Goal: Find specific fact: Find contact information

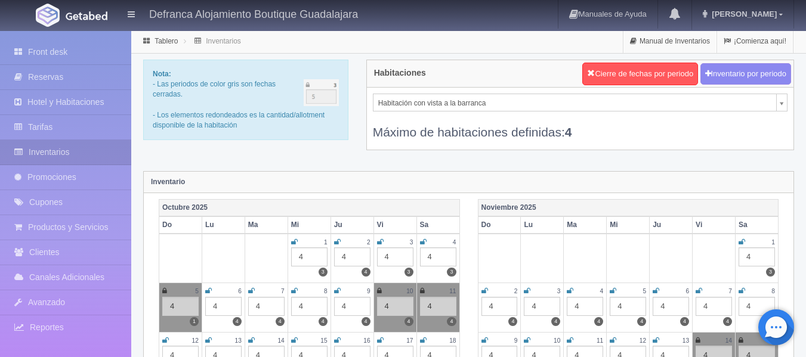
click at [154, 39] on li "Tablero" at bounding box center [160, 40] width 41 height 11
click at [146, 40] on icon at bounding box center [146, 41] width 13 height 7
click at [157, 39] on link "Tablero" at bounding box center [166, 41] width 23 height 8
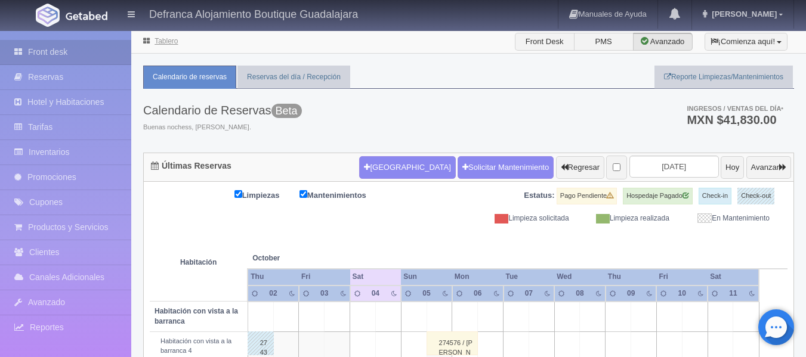
click at [157, 39] on link "Tablero" at bounding box center [166, 41] width 23 height 8
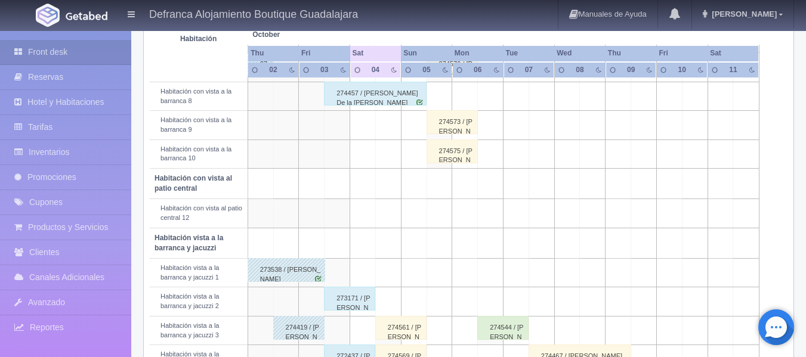
scroll to position [298, 0]
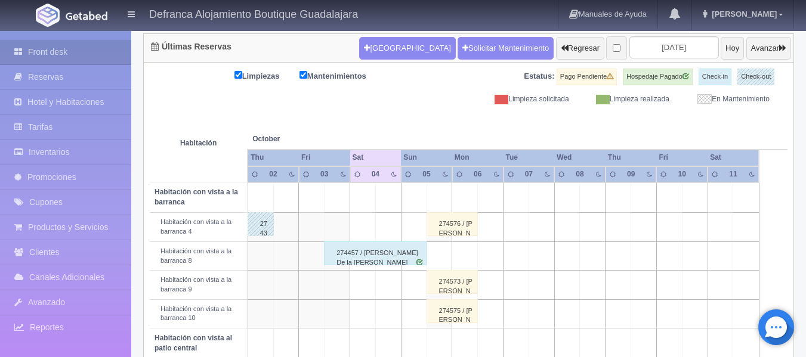
scroll to position [119, 0]
click at [448, 233] on div "274576 / [PERSON_NAME]" at bounding box center [452, 224] width 51 height 24
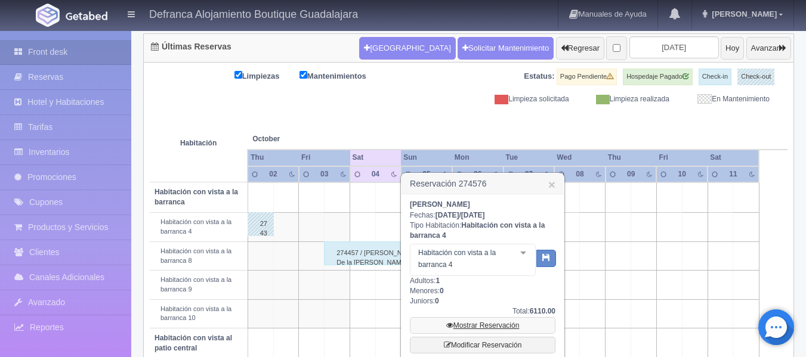
click at [479, 326] on link "Mostrar Reservación" at bounding box center [483, 325] width 146 height 17
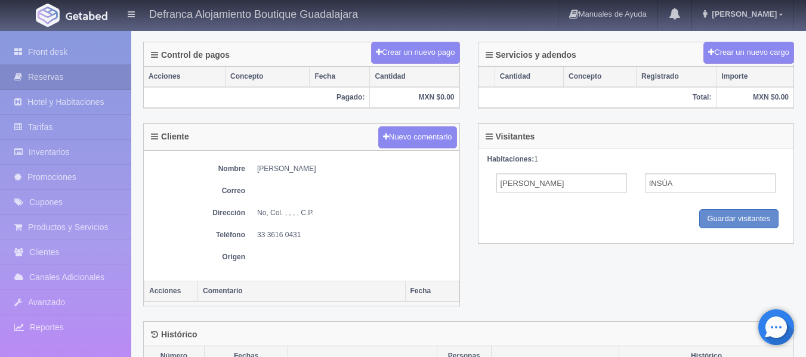
scroll to position [358, 0]
drag, startPoint x: 258, startPoint y: 233, endPoint x: 304, endPoint y: 237, distance: 46.1
click at [304, 237] on dd "33 3616 0431" at bounding box center [355, 235] width 196 height 10
copy dd "33 3616 0431"
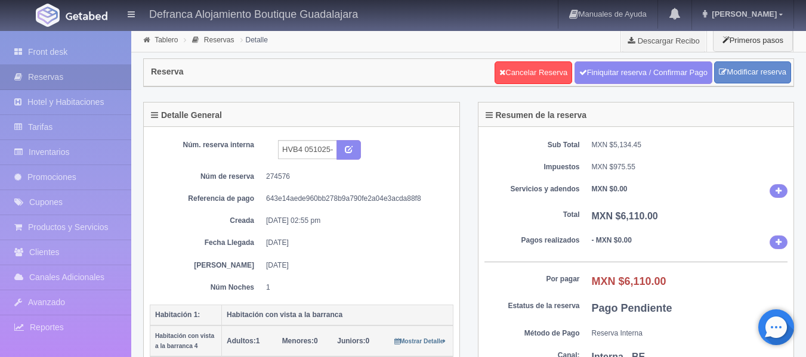
scroll to position [0, 0]
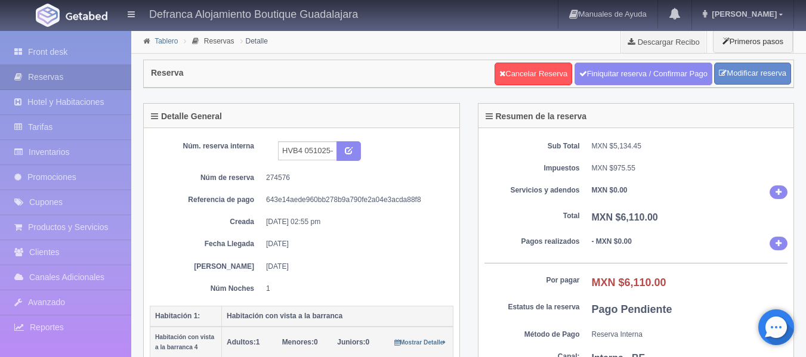
click at [160, 42] on link "Tablero" at bounding box center [166, 41] width 23 height 8
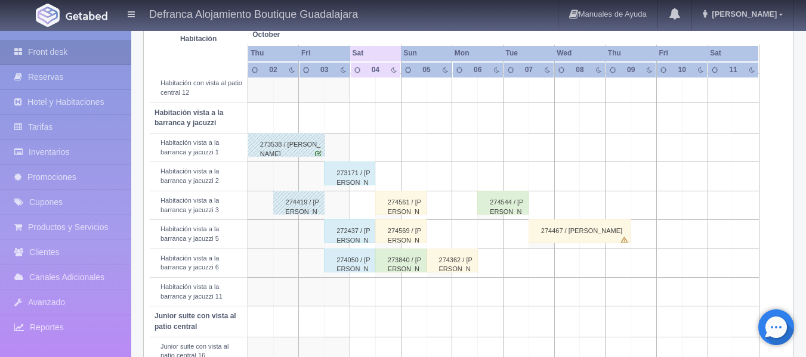
scroll to position [418, 0]
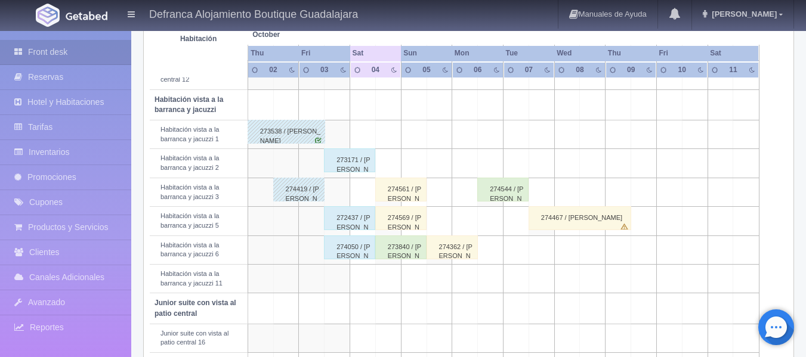
click at [395, 198] on div "274561 / [PERSON_NAME]" at bounding box center [400, 190] width 51 height 24
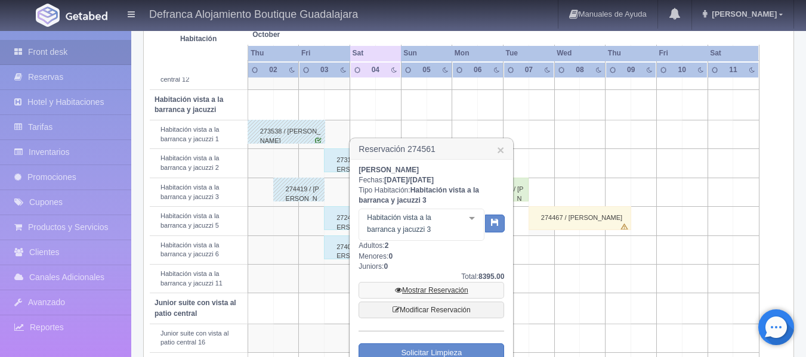
click at [420, 288] on link "Mostrar Reservación" at bounding box center [432, 290] width 146 height 17
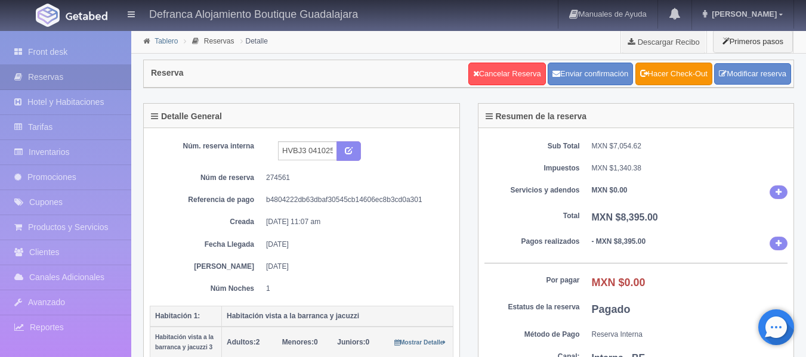
click at [164, 39] on link "Tablero" at bounding box center [166, 41] width 23 height 8
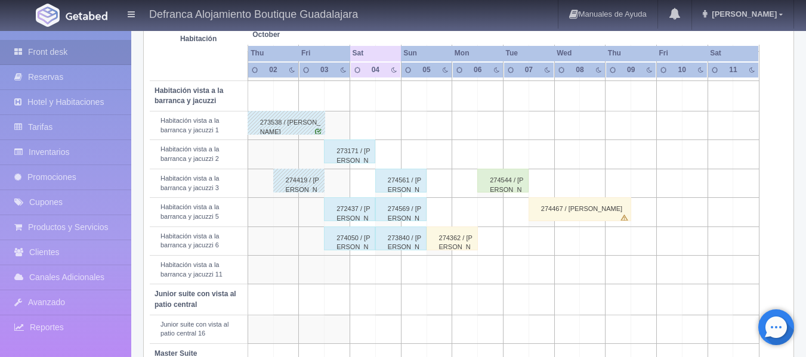
scroll to position [426, 0]
click at [403, 241] on div "273840 / [PERSON_NAME]" at bounding box center [400, 239] width 51 height 24
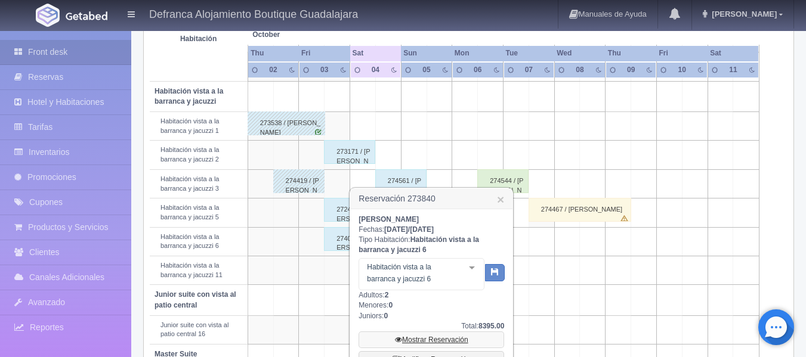
click at [422, 341] on link "Mostrar Reservación" at bounding box center [432, 340] width 146 height 17
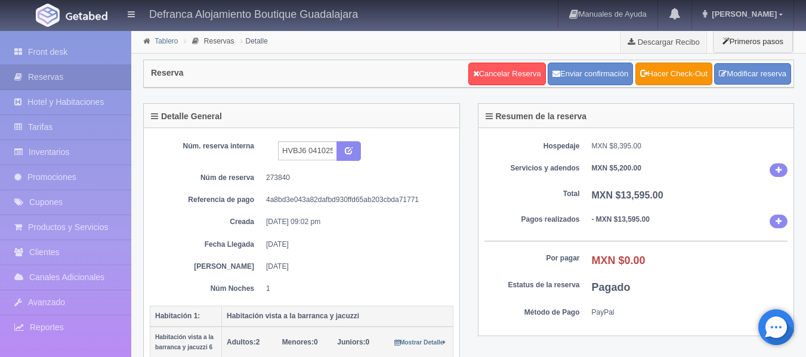
click at [171, 40] on link "Tablero" at bounding box center [166, 41] width 23 height 8
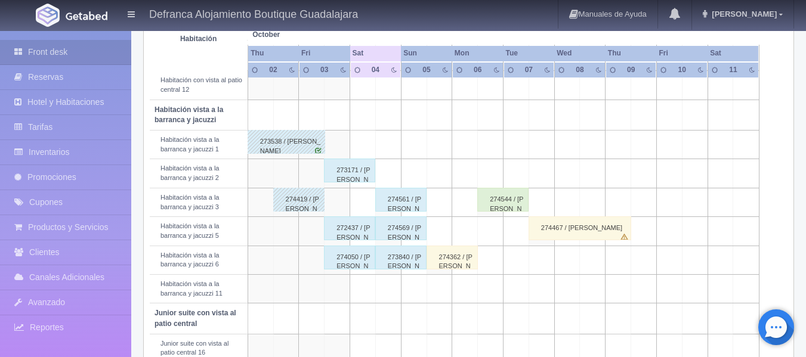
scroll to position [418, 0]
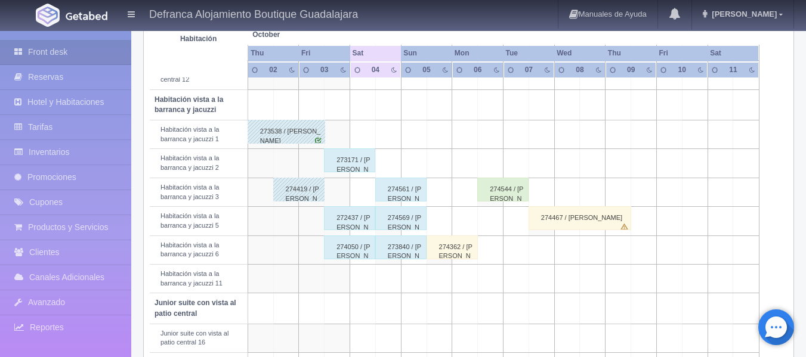
click at [466, 254] on div "274362 / SANTIAGO BAEZA" at bounding box center [452, 248] width 51 height 24
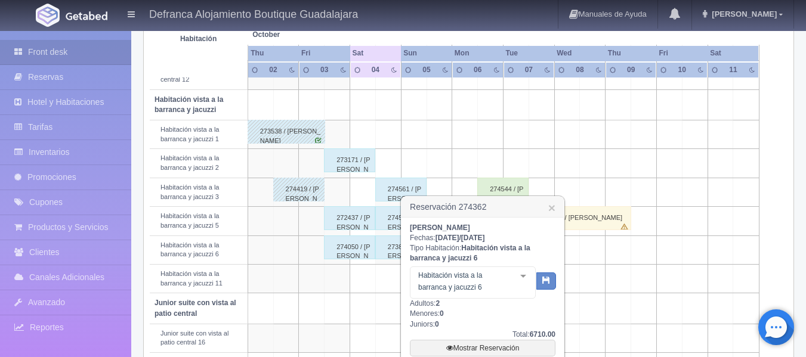
click at [412, 38] on th at bounding box center [388, 22] width 76 height 45
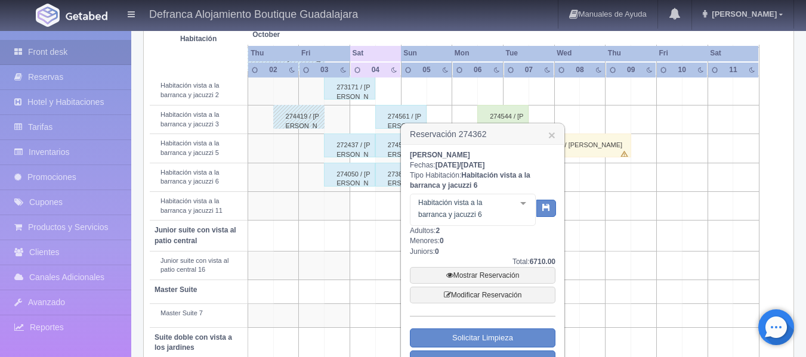
scroll to position [545, 0]
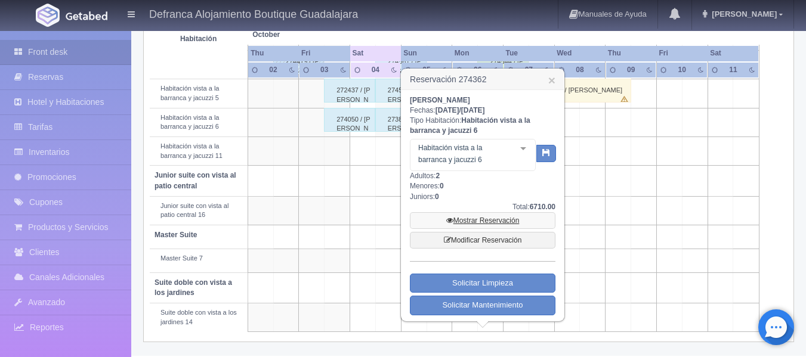
click at [477, 221] on link "Mostrar Reservación" at bounding box center [483, 220] width 146 height 17
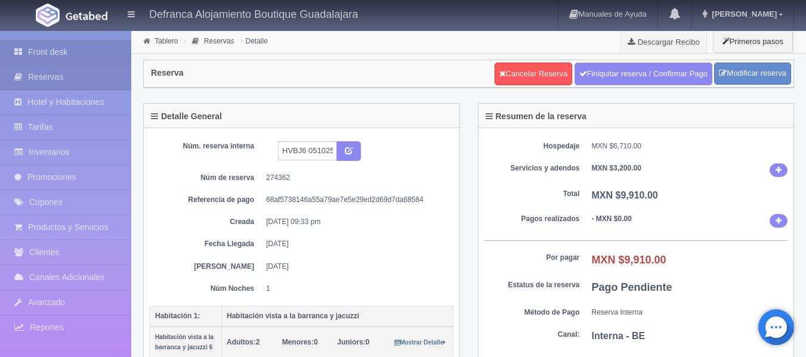
click at [44, 53] on link "Front desk" at bounding box center [65, 52] width 131 height 24
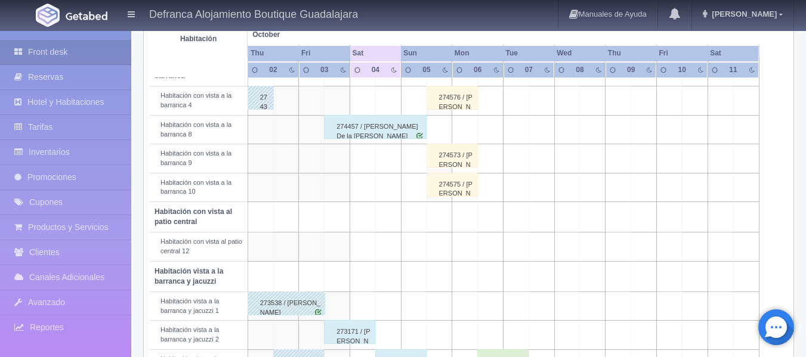
scroll to position [239, 0]
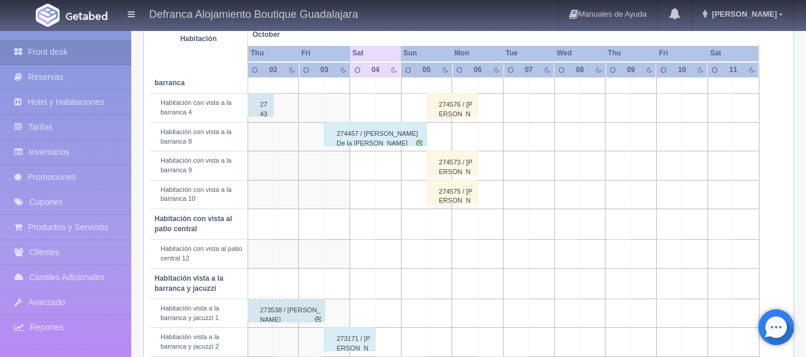
click at [444, 205] on td "274575 / DAVID INSÚA" at bounding box center [440, 194] width 26 height 29
click at [448, 197] on div "274575 / DAVID INSÚA" at bounding box center [452, 192] width 51 height 24
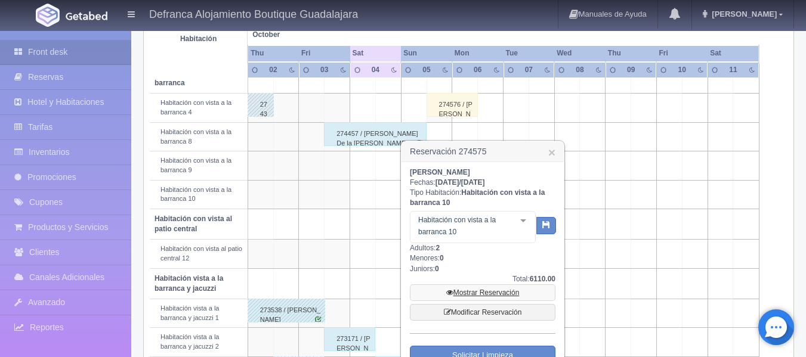
click at [483, 295] on link "Mostrar Reservación" at bounding box center [483, 293] width 146 height 17
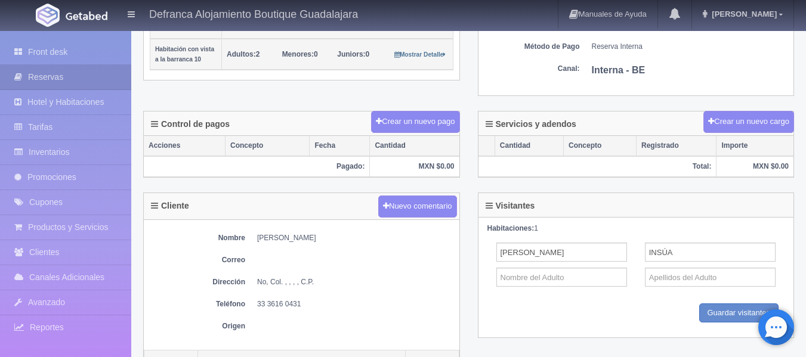
scroll to position [298, 0]
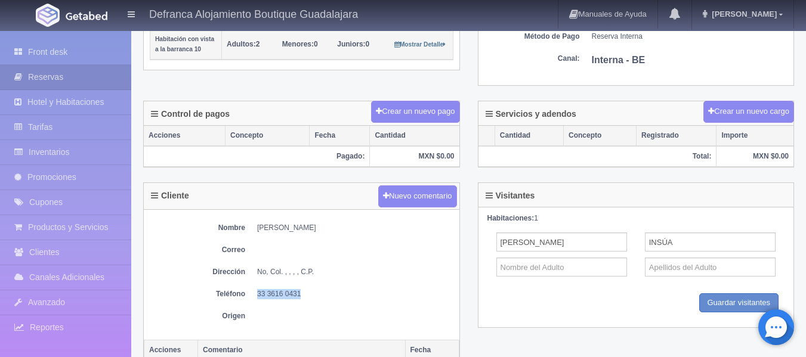
drag, startPoint x: 257, startPoint y: 292, endPoint x: 312, endPoint y: 291, distance: 54.3
click at [312, 291] on dd "33 3616 0431" at bounding box center [355, 294] width 196 height 10
copy dd "33 3616 0431"
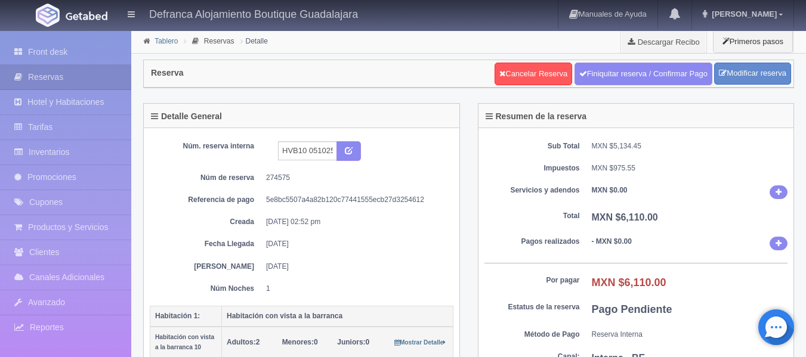
click at [165, 41] on link "Tablero" at bounding box center [166, 41] width 23 height 8
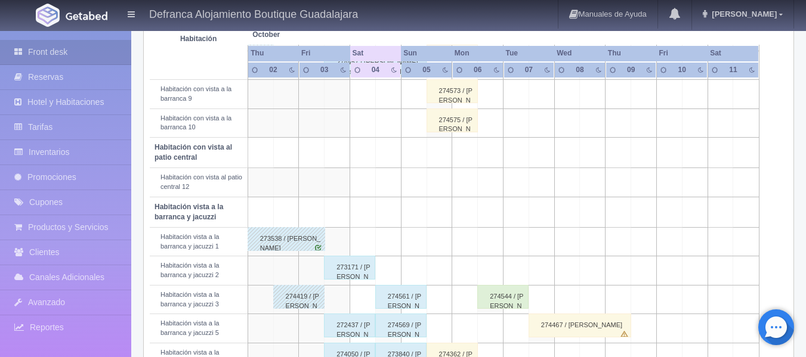
scroll to position [298, 0]
